Goal: Check status

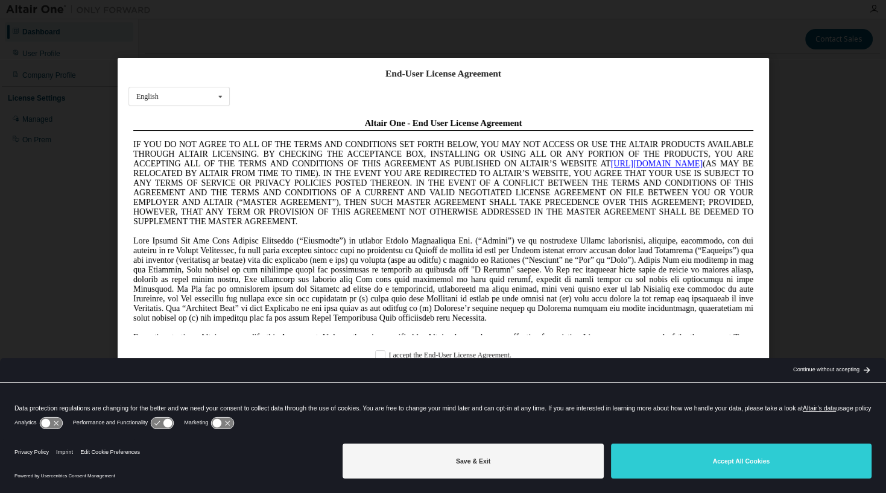
drag, startPoint x: 681, startPoint y: 471, endPoint x: 672, endPoint y: 462, distance: 12.8
click at [682, 469] on button "Accept All Cookies" at bounding box center [741, 461] width 261 height 35
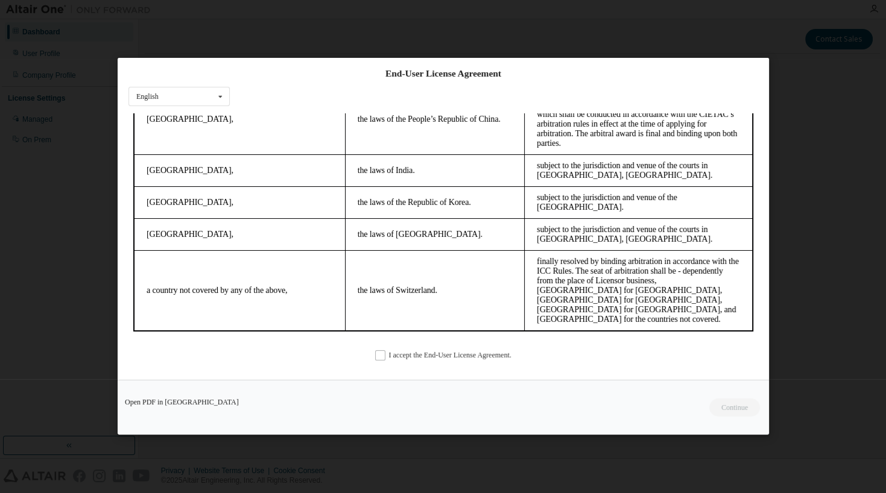
scroll to position [3, 0]
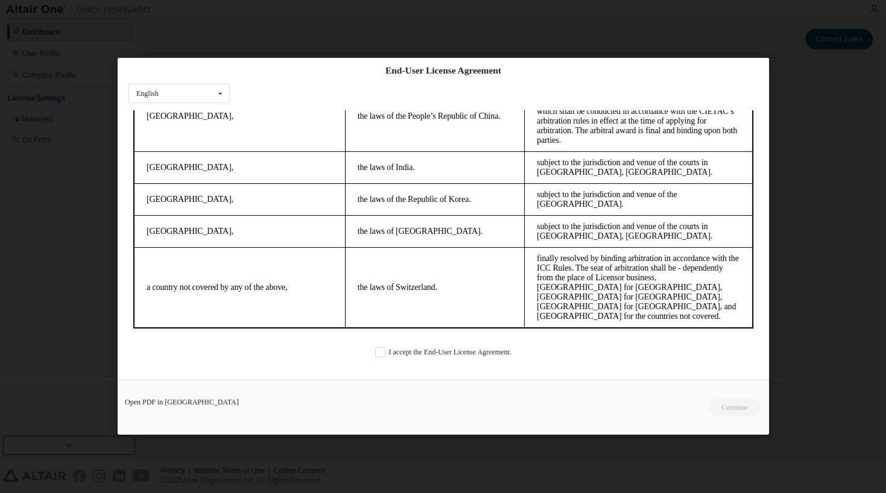
click at [411, 344] on div "End-User License Agreement English English Chinese French German Japanese Korea…" at bounding box center [444, 219] width 652 height 322
click at [411, 360] on div "End-User License Agreement English English Chinese French German Japanese Korea…" at bounding box center [444, 219] width 652 height 322
drag, startPoint x: 373, startPoint y: 351, endPoint x: 380, endPoint y: 353, distance: 7.1
click at [375, 351] on div "I accept the End-User License Agreement." at bounding box center [444, 353] width 630 height 10
click at [382, 354] on label "I accept the End-User License Agreement." at bounding box center [443, 353] width 136 height 10
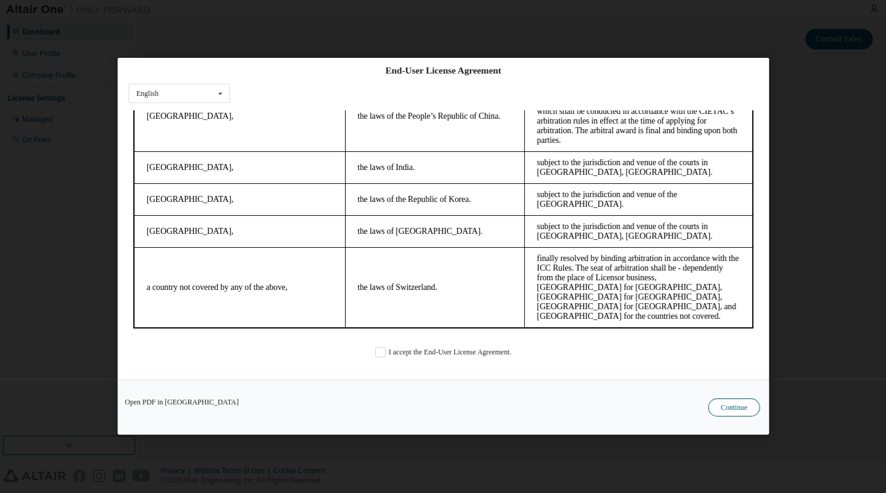
click at [743, 411] on button "Continue" at bounding box center [734, 408] width 52 height 18
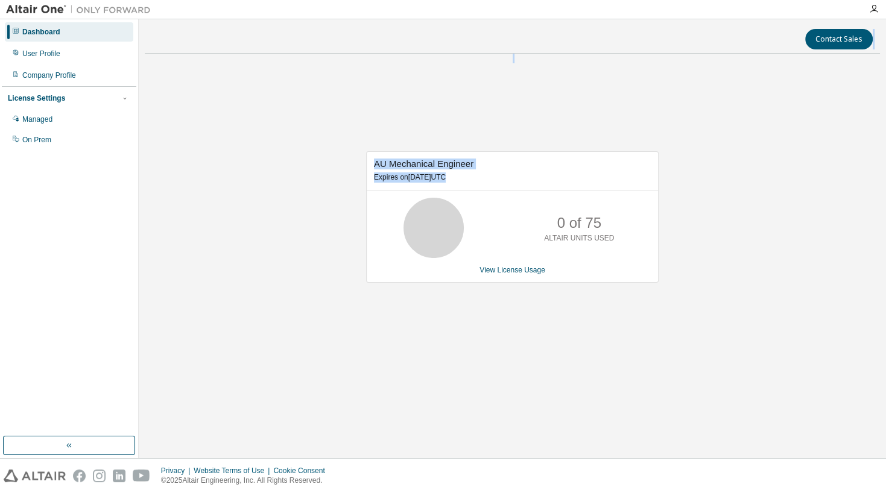
drag, startPoint x: 52, startPoint y: 54, endPoint x: 448, endPoint y: 253, distance: 442.7
click at [136, 151] on div "Dashboard User Profile Company Profile License Settings Managed On Prem" at bounding box center [69, 86] width 135 height 130
click at [513, 274] on link "View License Usage" at bounding box center [513, 270] width 66 height 8
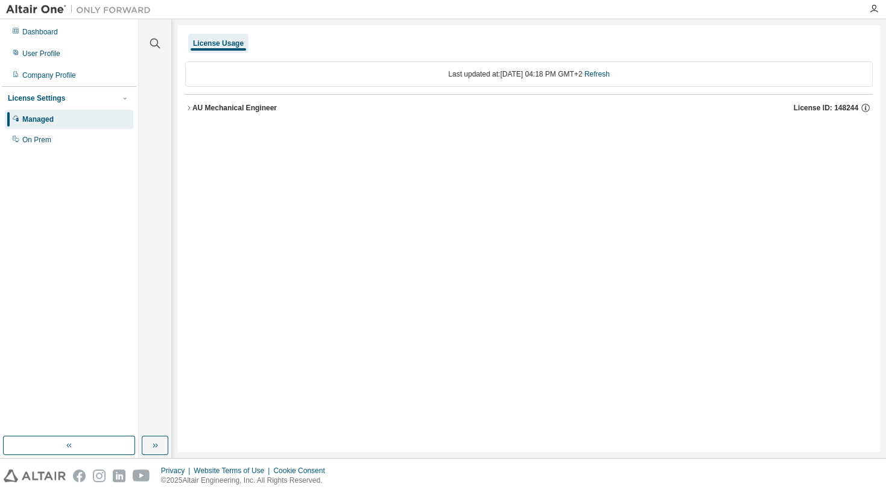
click at [218, 105] on div "AU Mechanical Engineer" at bounding box center [234, 108] width 84 height 10
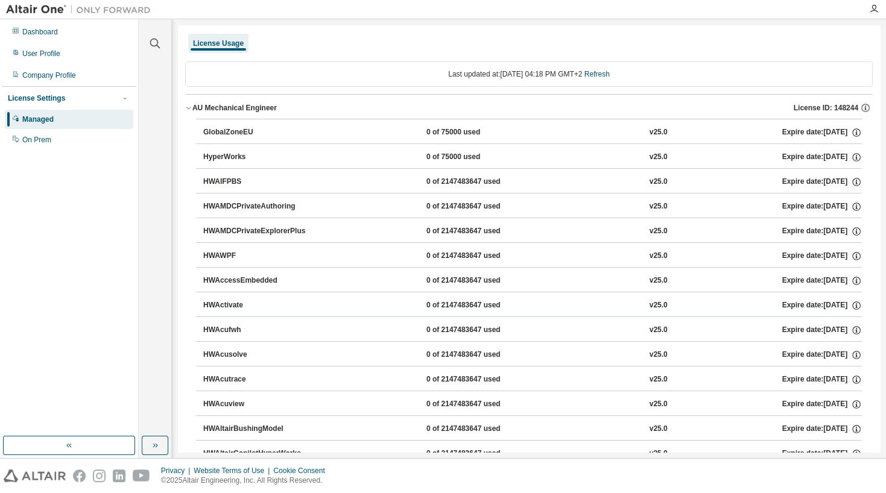
click at [431, 154] on div "0 of 75000 used" at bounding box center [481, 157] width 109 height 11
click at [860, 160] on icon "button" at bounding box center [856, 157] width 8 height 8
click at [498, 164] on button "HyperWorks 0 of 75000 used v25.0 Expire date: [DATE]" at bounding box center [532, 157] width 659 height 27
click at [214, 154] on div "HyperWorks" at bounding box center [257, 157] width 109 height 11
click at [875, 13] on icon "button" at bounding box center [874, 9] width 10 height 10
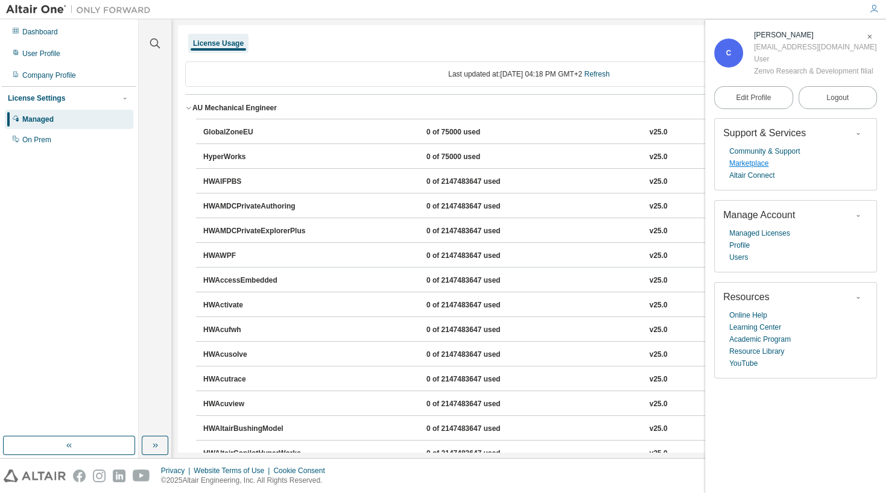
click at [759, 170] on link "Marketplace" at bounding box center [748, 163] width 39 height 12
